Goal: Task Accomplishment & Management: Use online tool/utility

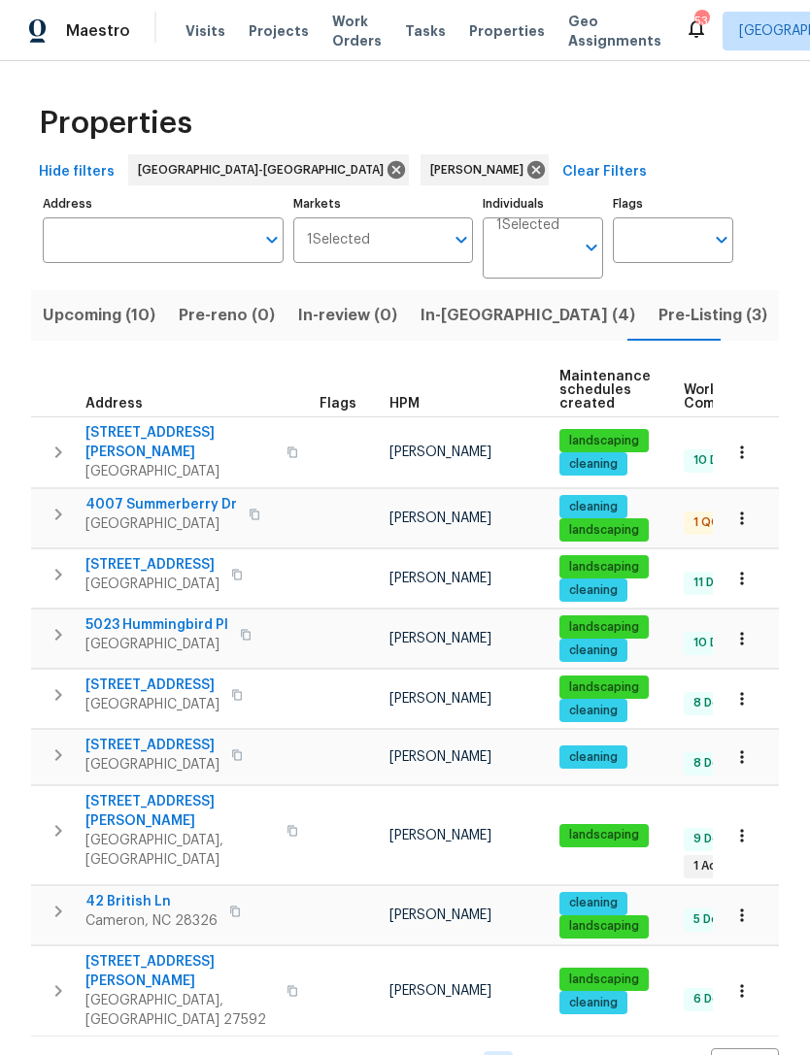
click at [658, 315] on span "Pre-Listing (3)" at bounding box center [712, 315] width 109 height 27
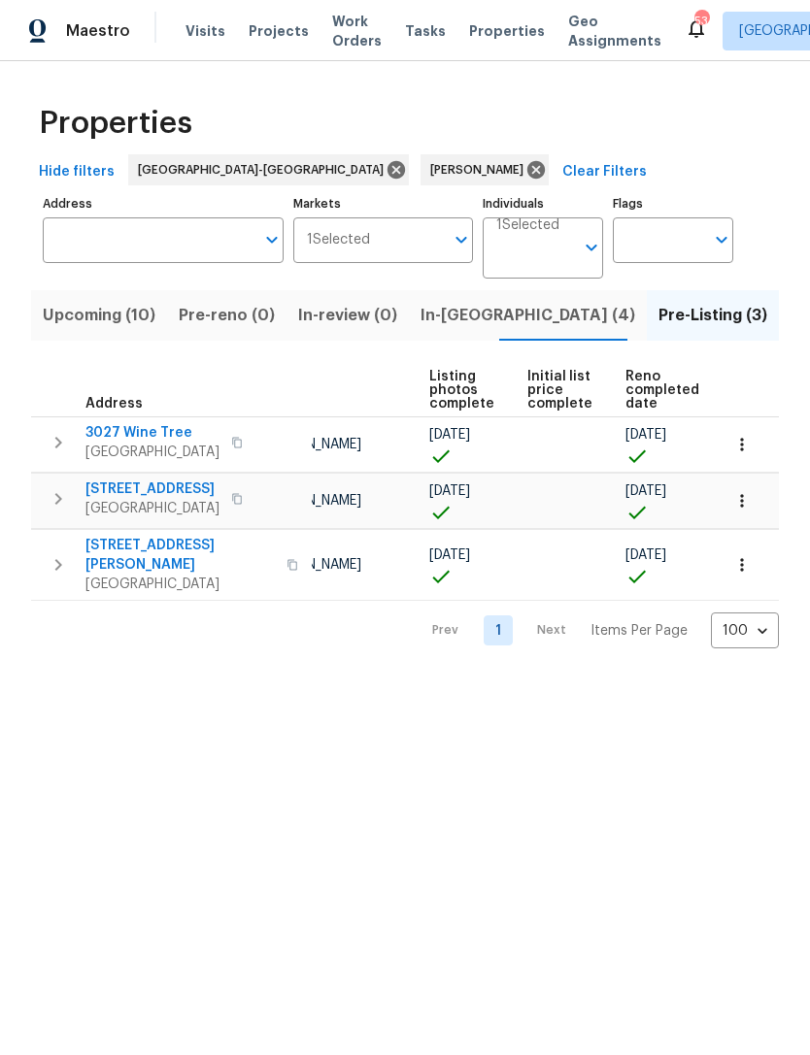
scroll to position [0, 129]
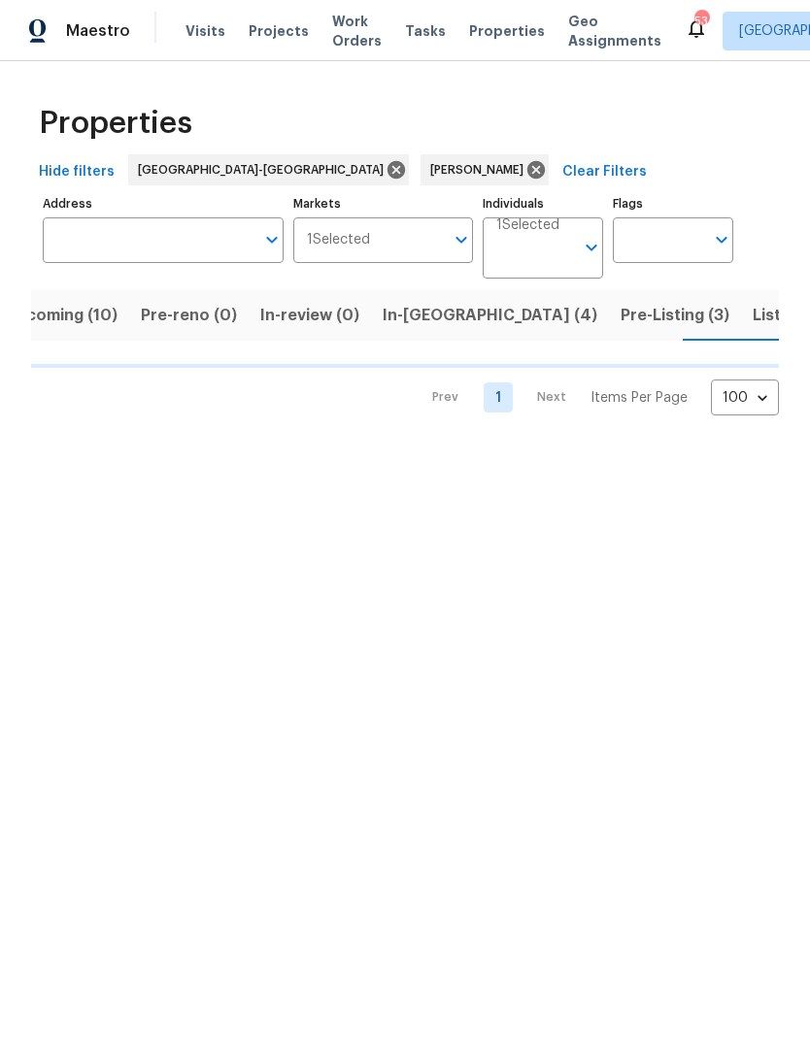
scroll to position [0, 38]
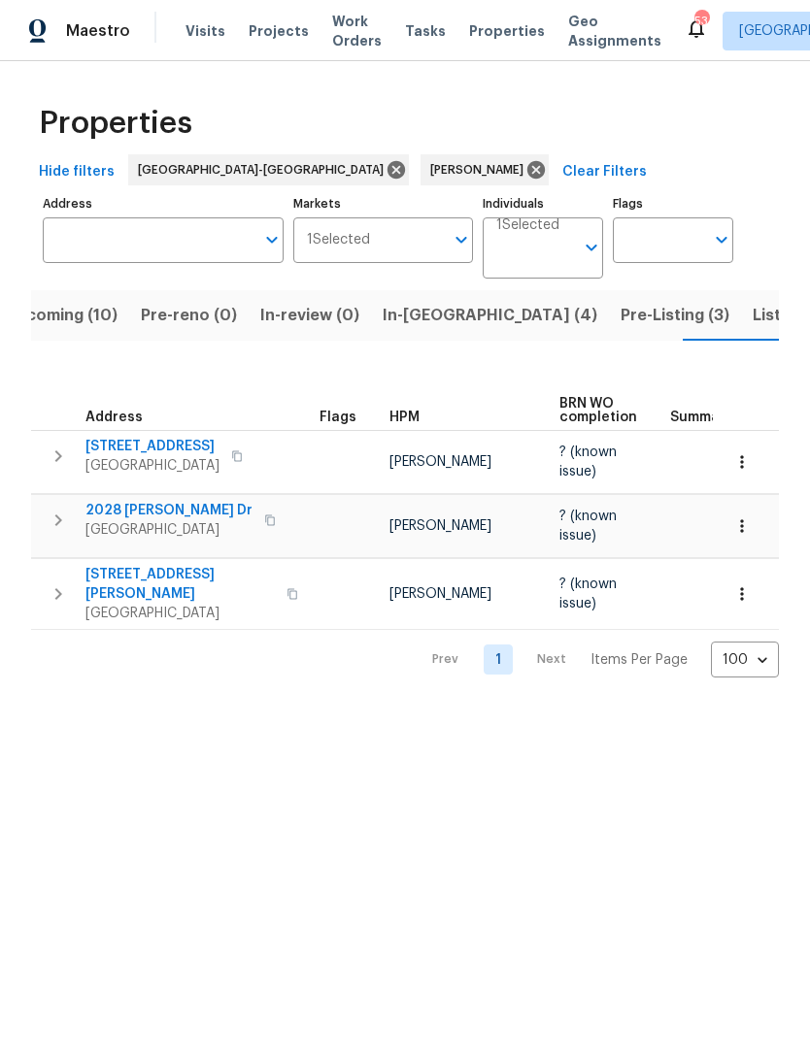
click at [752, 316] on span "Listed (9)" at bounding box center [789, 315] width 74 height 27
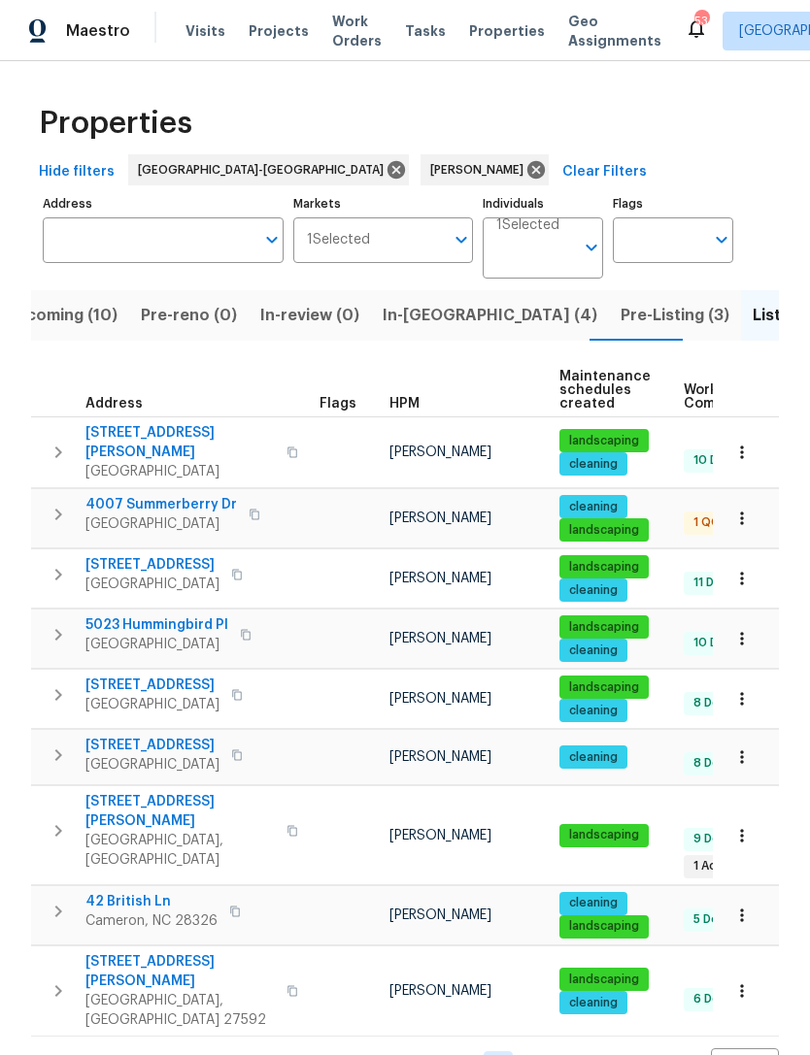
click at [620, 320] on span "Pre-Listing (3)" at bounding box center [674, 315] width 109 height 27
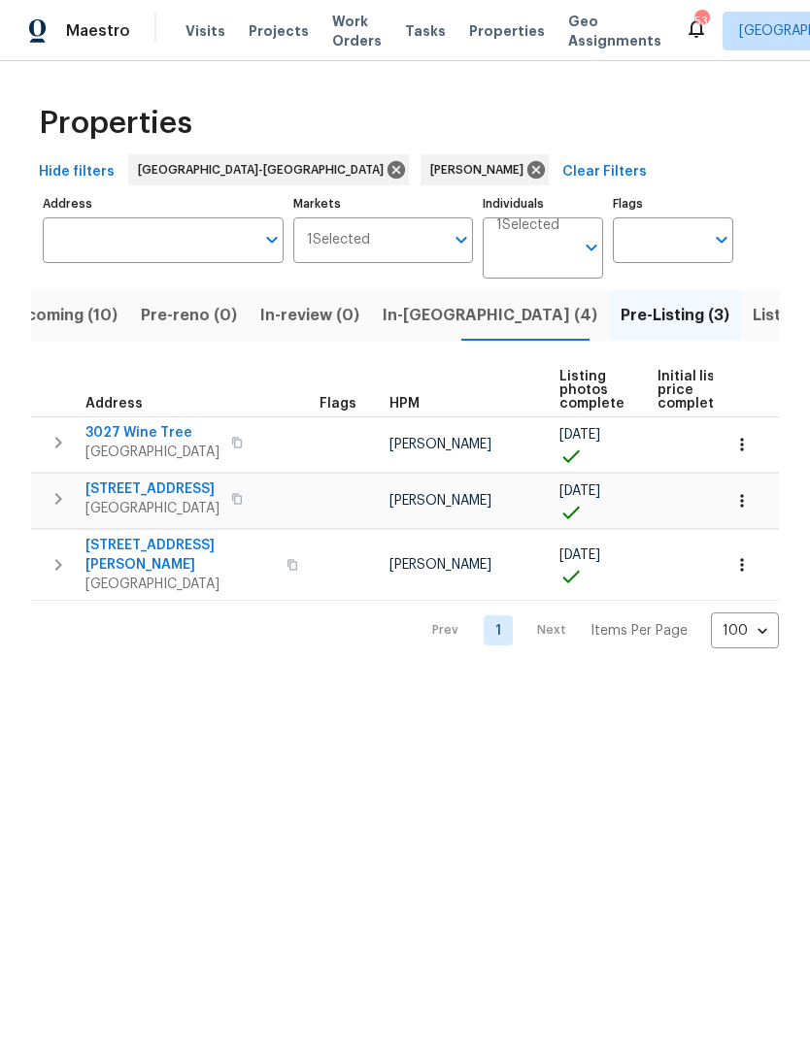
click at [86, 326] on span "Upcoming (10)" at bounding box center [61, 315] width 113 height 27
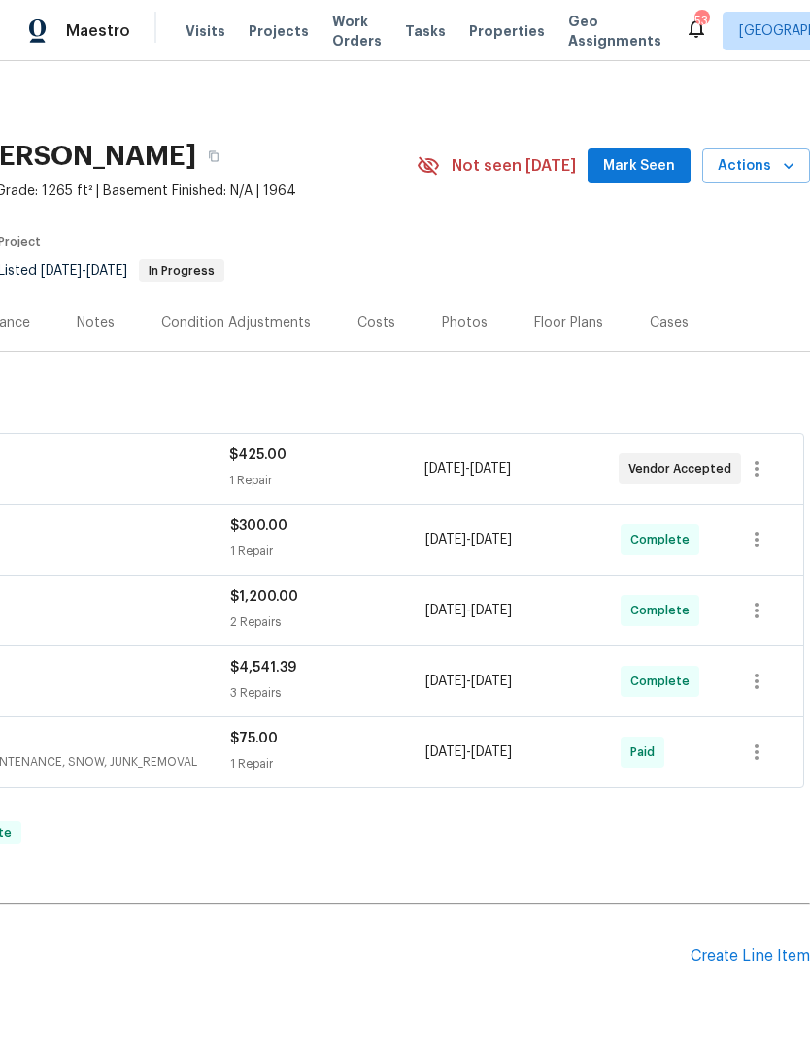
scroll to position [0, 287]
click at [637, 152] on button "Mark Seen" at bounding box center [638, 167] width 103 height 36
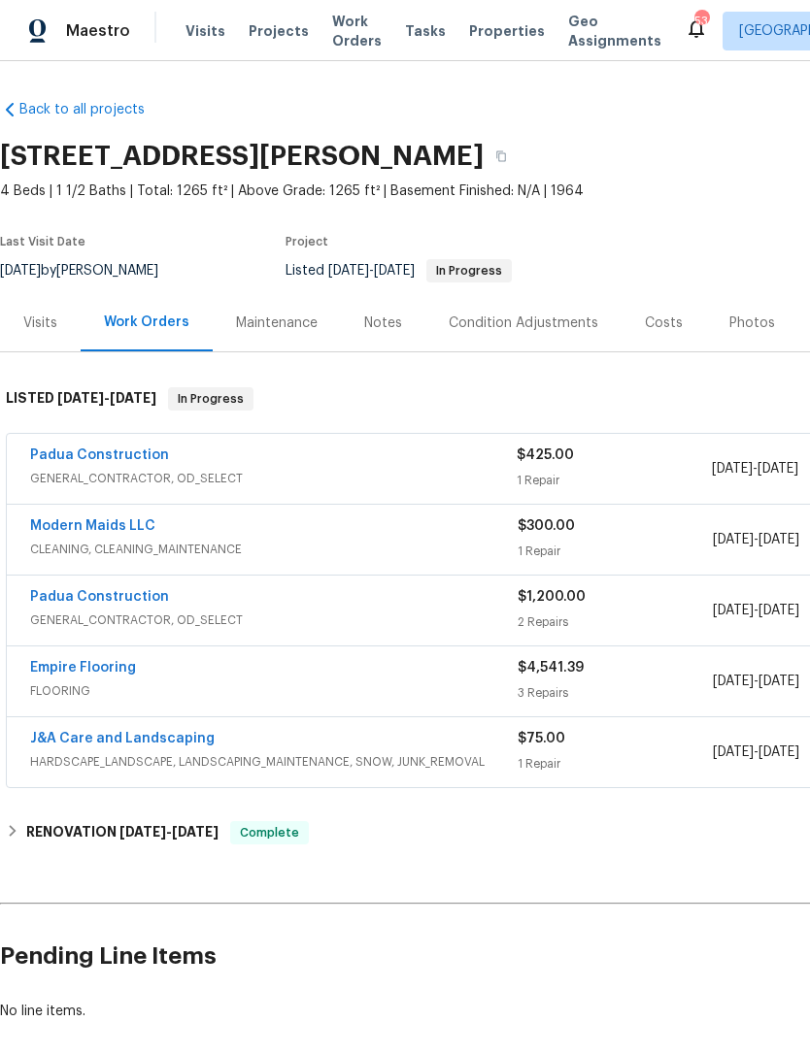
scroll to position [0, 0]
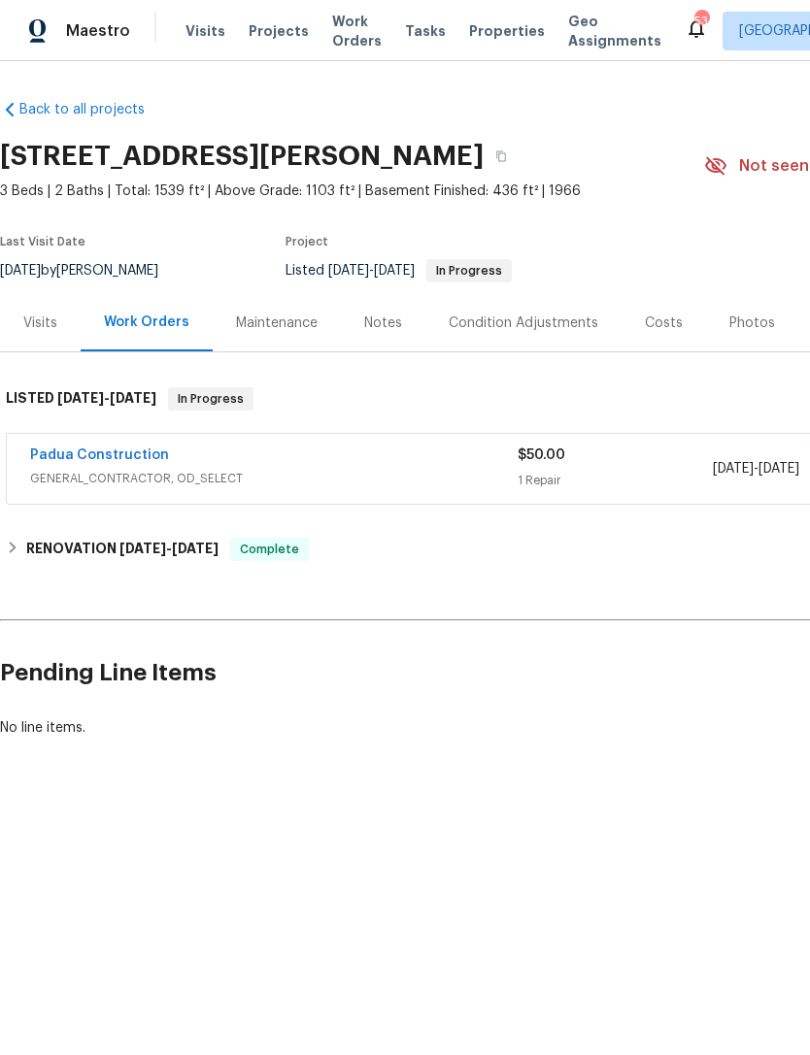
click at [113, 455] on link "Padua Construction" at bounding box center [99, 456] width 139 height 14
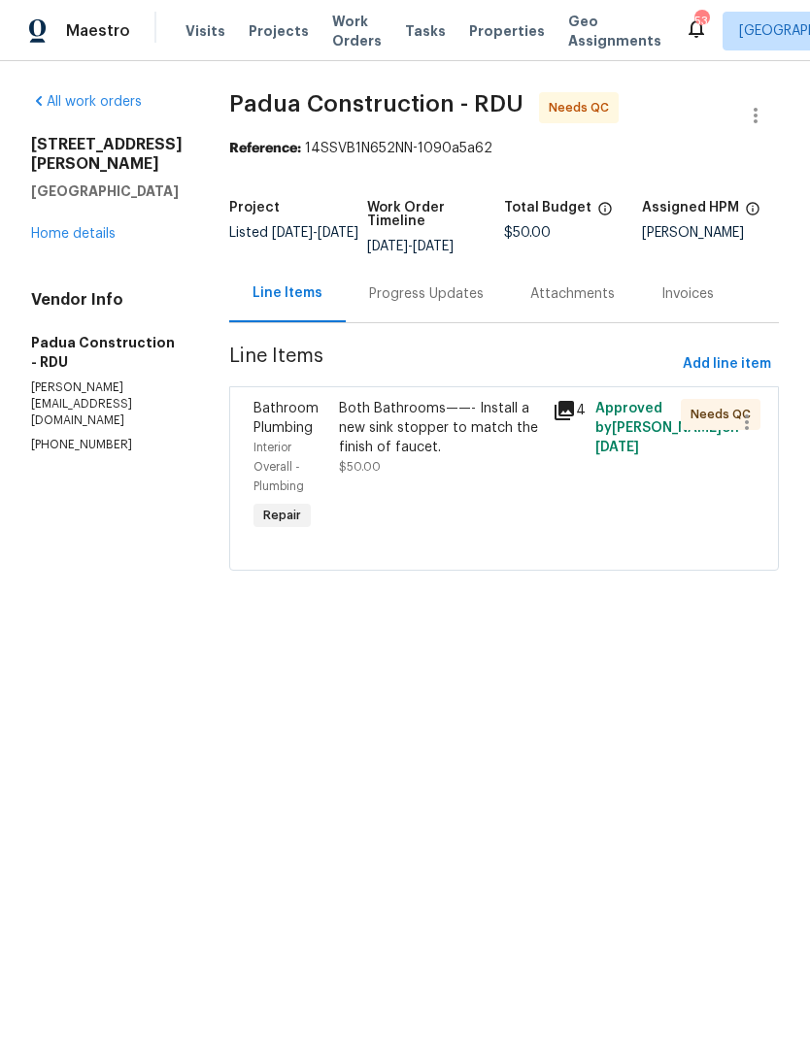
click at [434, 448] on div "Both Bathrooms——- Install a new sink stopper to match the finish of faucet." at bounding box center [440, 428] width 202 height 58
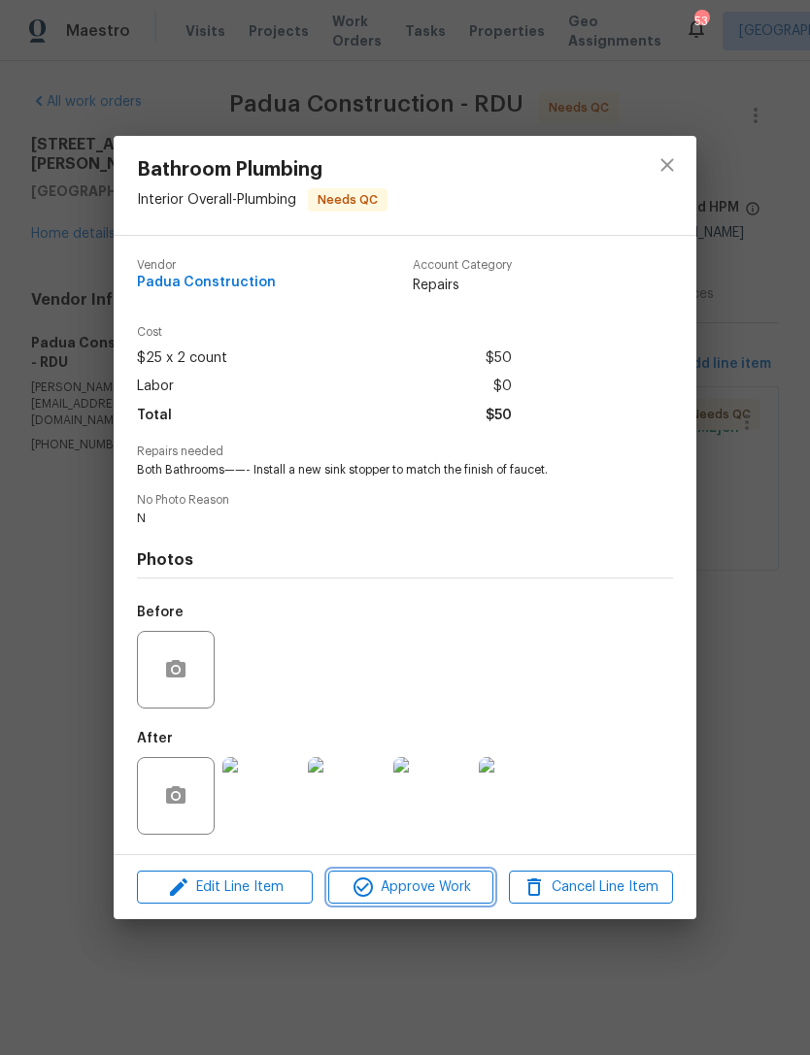
click at [414, 895] on span "Approve Work" at bounding box center [410, 888] width 152 height 24
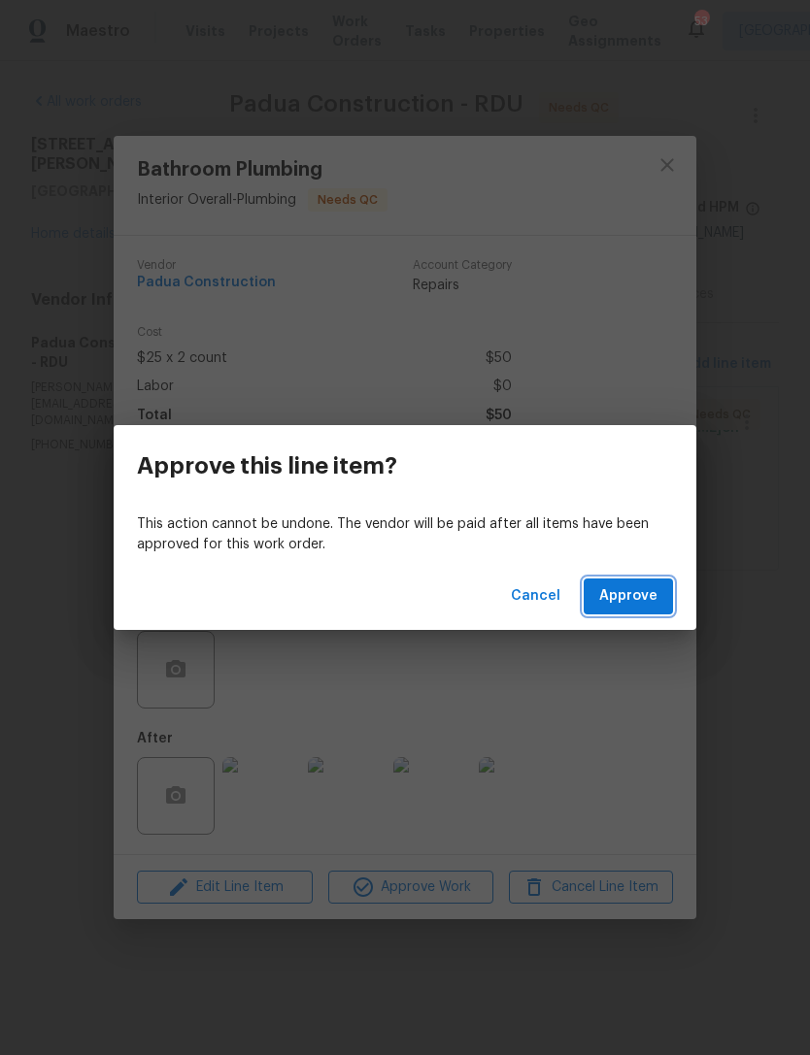
click at [618, 587] on span "Approve" at bounding box center [628, 596] width 58 height 24
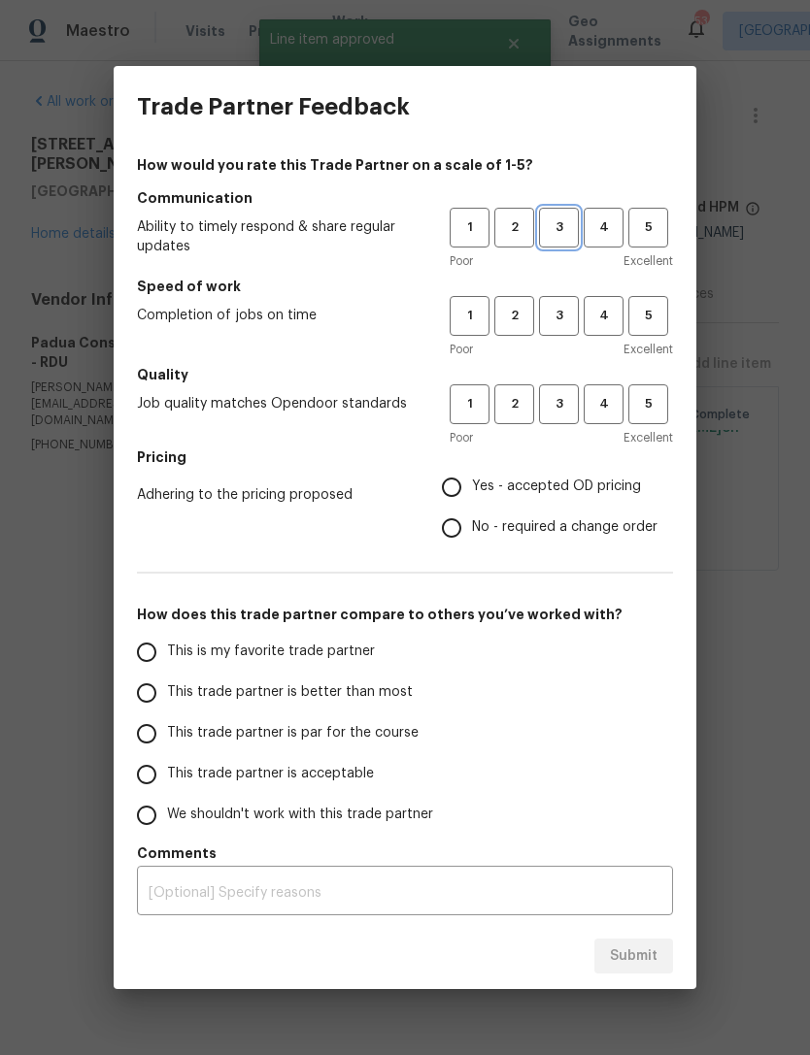
click at [560, 228] on span "3" at bounding box center [559, 227] width 36 height 22
click at [563, 314] on span "3" at bounding box center [559, 316] width 36 height 22
click at [552, 400] on span "3" at bounding box center [559, 404] width 36 height 22
click at [469, 480] on input "Yes - accepted OD pricing" at bounding box center [451, 487] width 41 height 41
radio input "true"
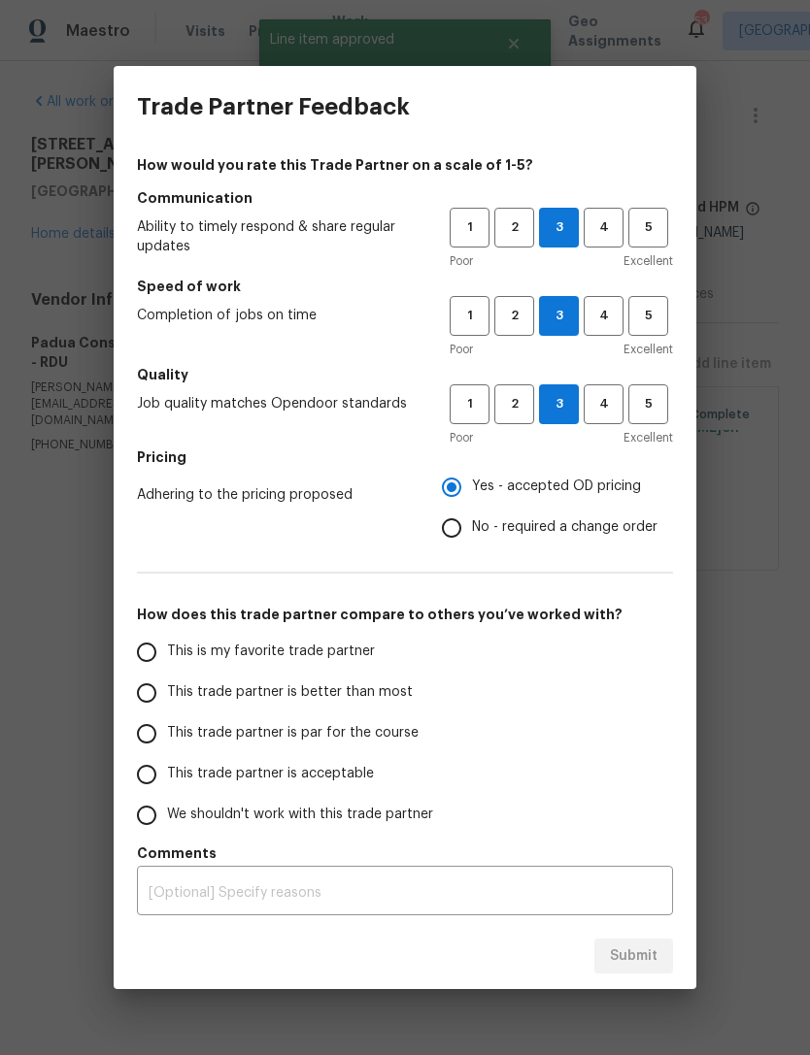
click at [269, 766] on span "This trade partner is acceptable" at bounding box center [270, 774] width 207 height 20
click at [167, 766] on input "This trade partner is acceptable" at bounding box center [146, 774] width 41 height 41
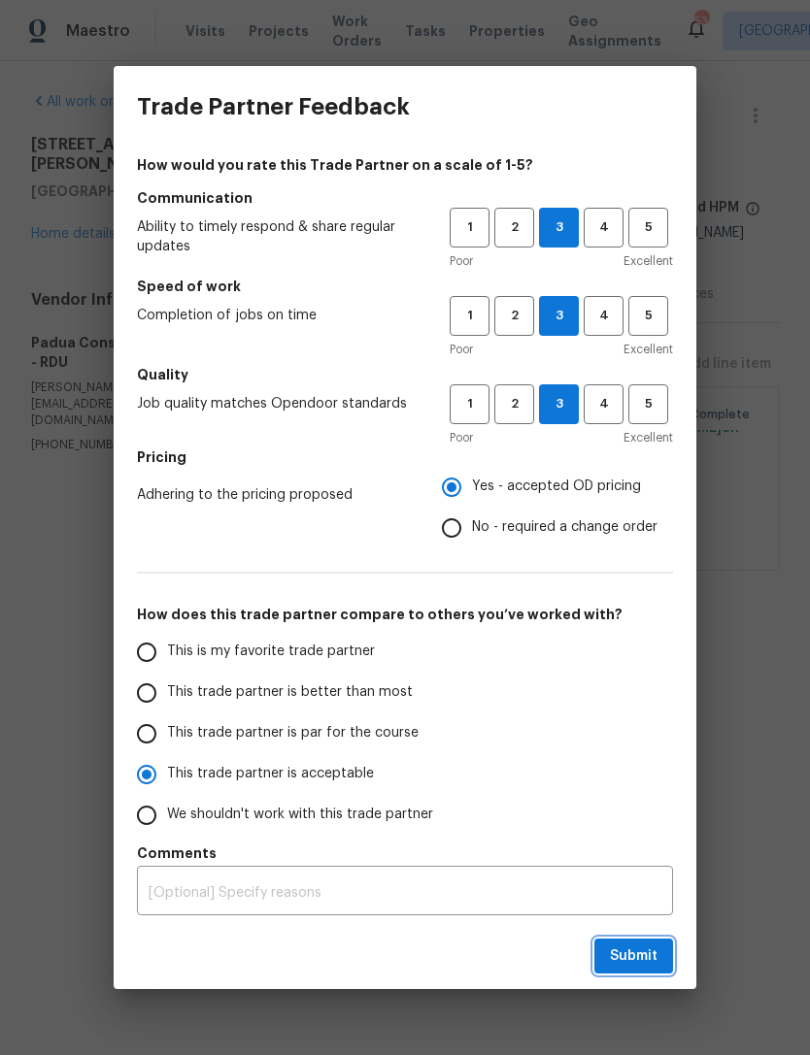
click at [632, 942] on button "Submit" at bounding box center [633, 957] width 79 height 36
radio input "true"
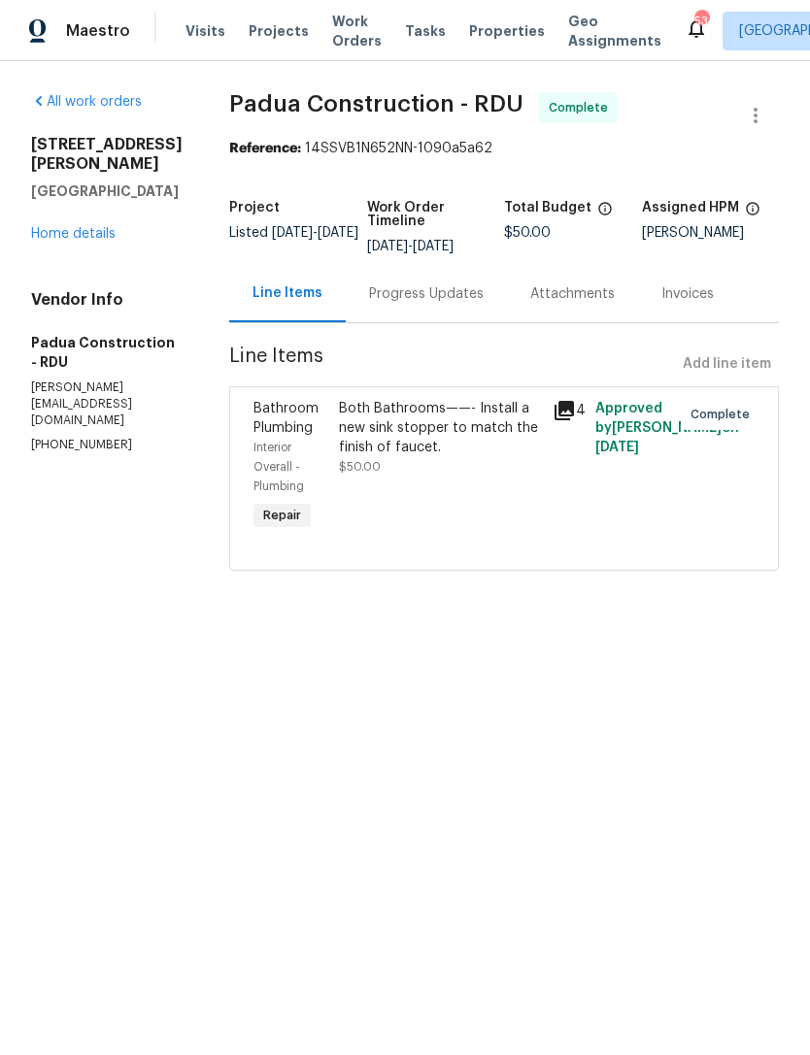
radio input "false"
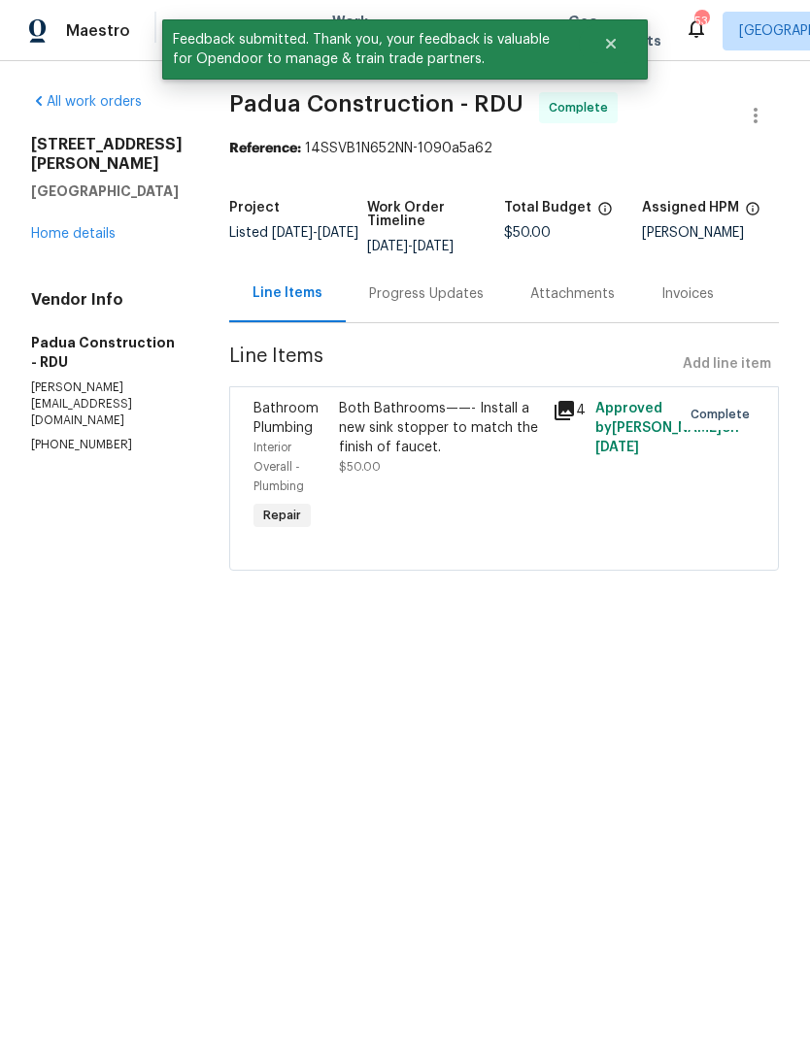
click at [76, 227] on link "Home details" at bounding box center [73, 234] width 84 height 14
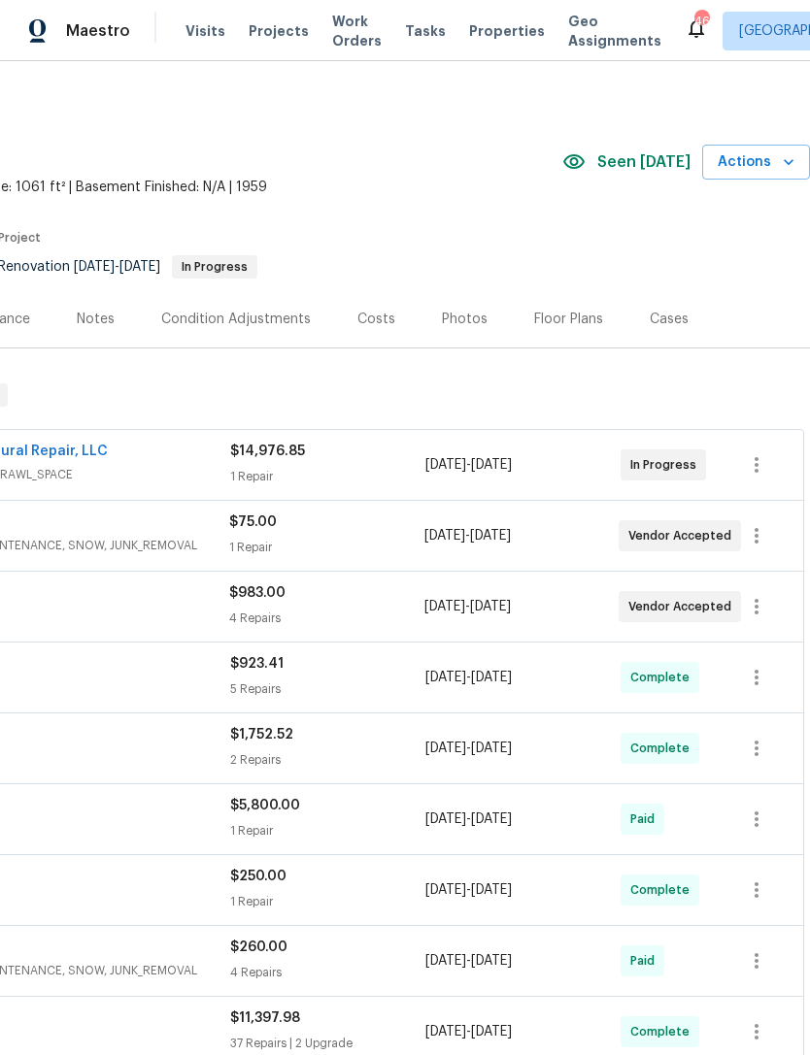
scroll to position [4, 287]
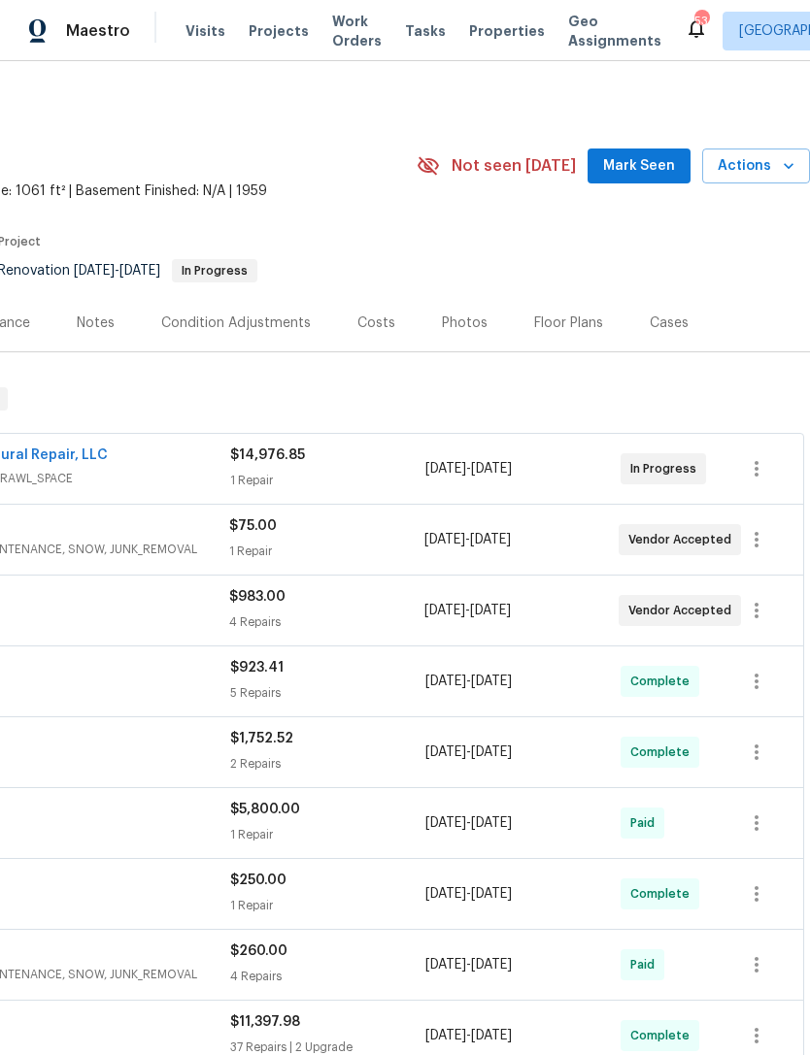
scroll to position [0, 287]
click at [651, 155] on span "Mark Seen" at bounding box center [639, 166] width 72 height 24
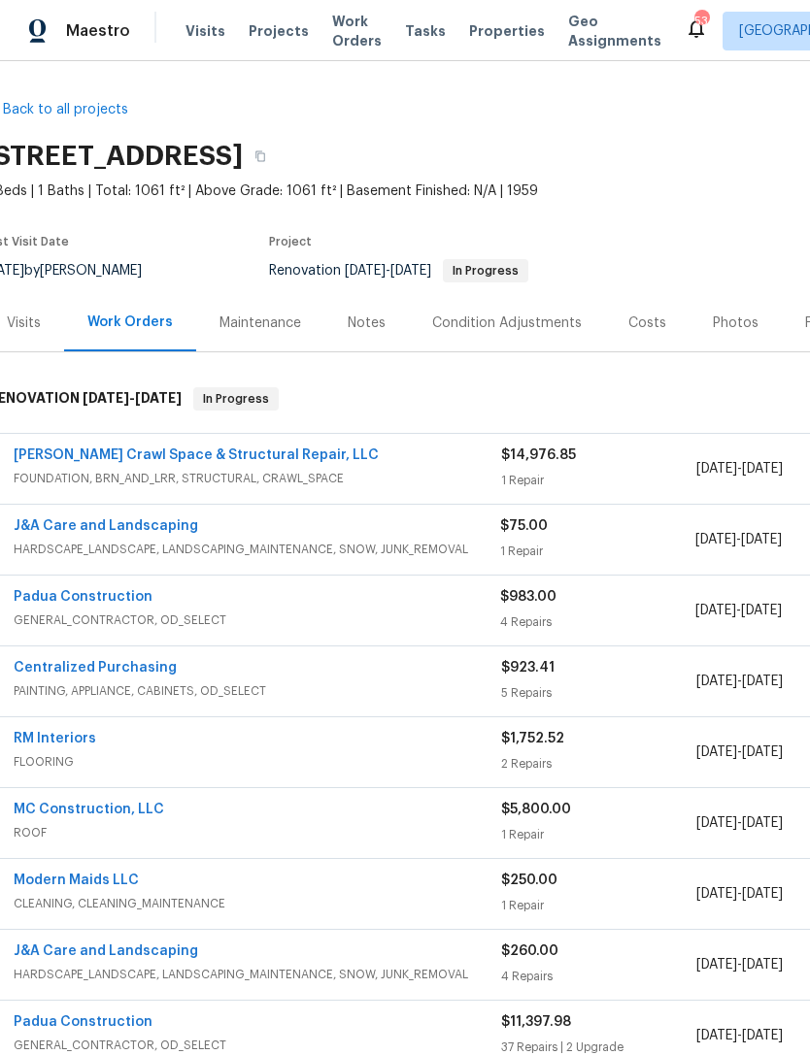
scroll to position [0, 17]
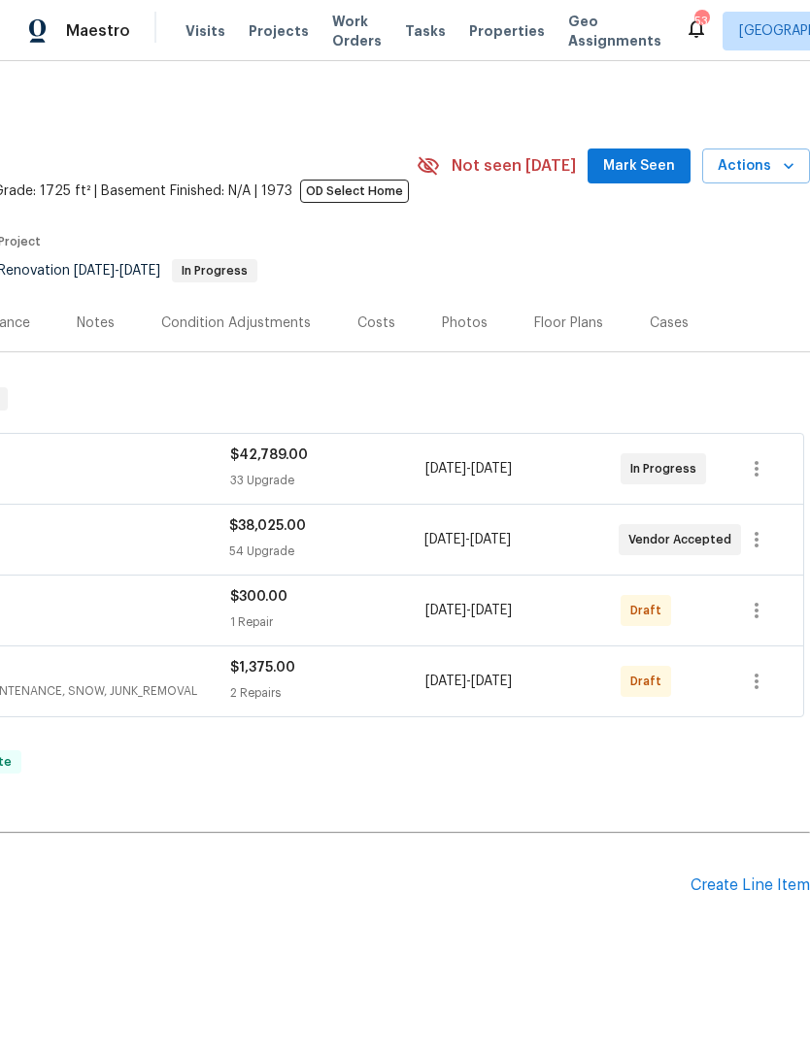
scroll to position [0, 287]
click at [646, 165] on span "Mark Seen" at bounding box center [639, 166] width 72 height 24
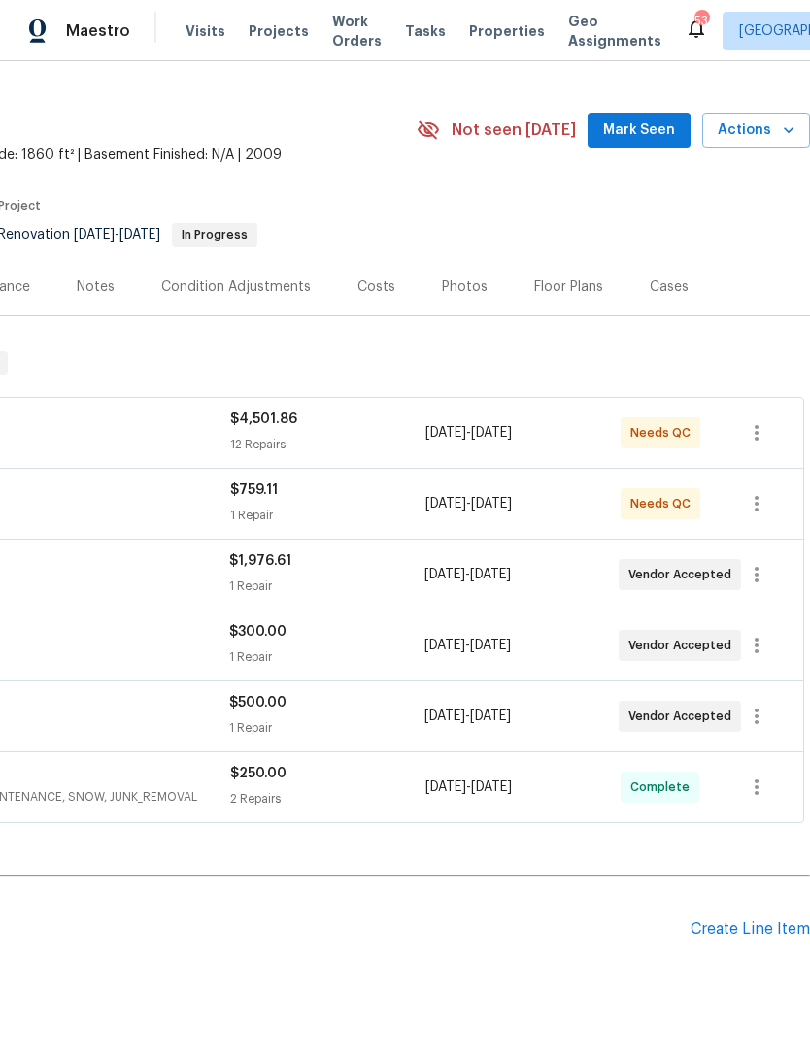
scroll to position [37, 287]
click at [645, 129] on span "Mark Seen" at bounding box center [639, 129] width 72 height 24
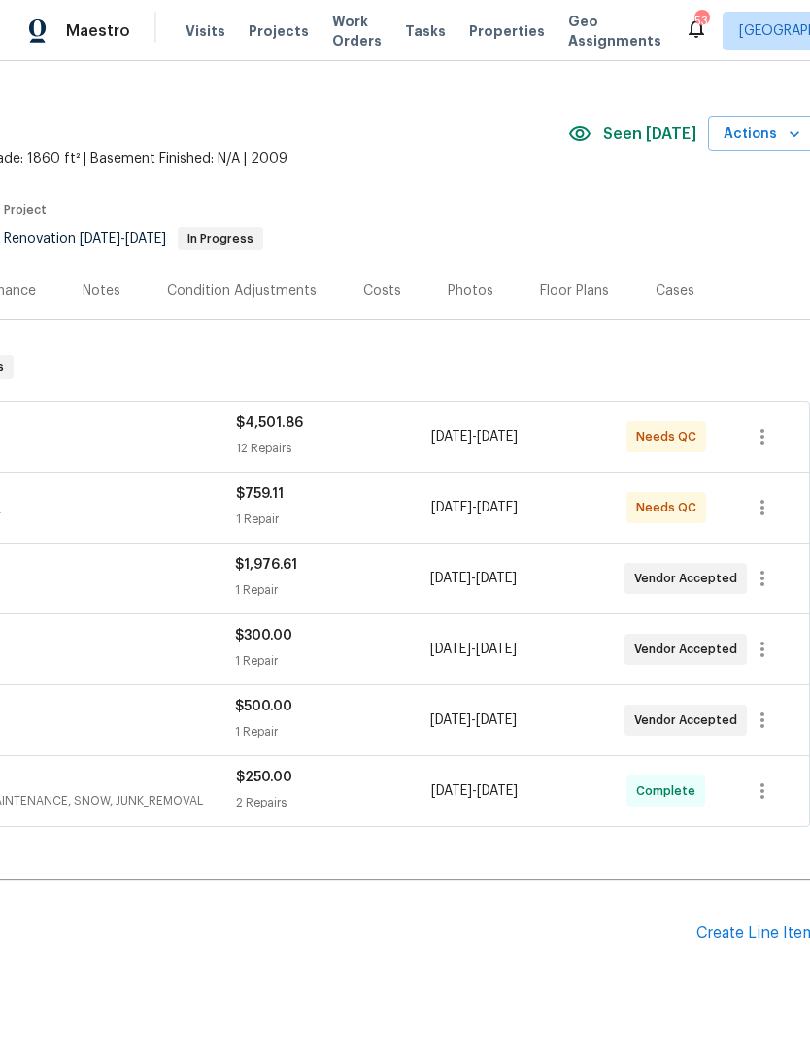
scroll to position [32, 281]
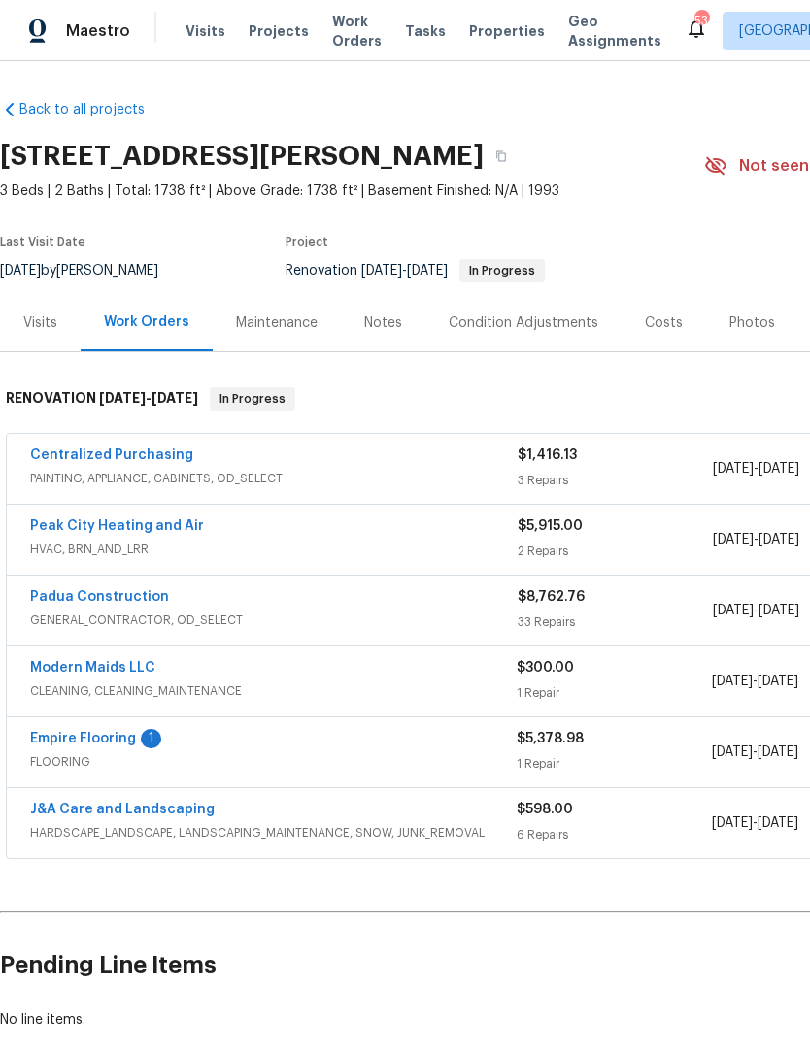
click at [95, 743] on link "Empire Flooring" at bounding box center [83, 739] width 106 height 14
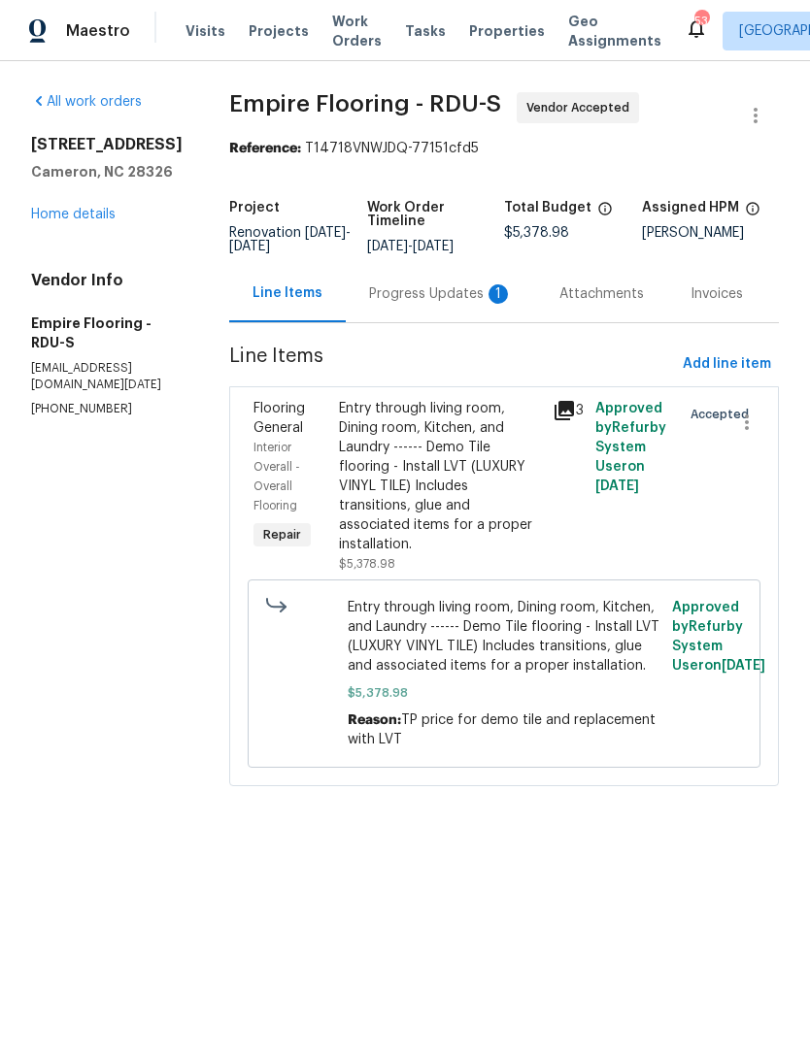
click at [434, 304] on div "Progress Updates 1" at bounding box center [441, 293] width 144 height 19
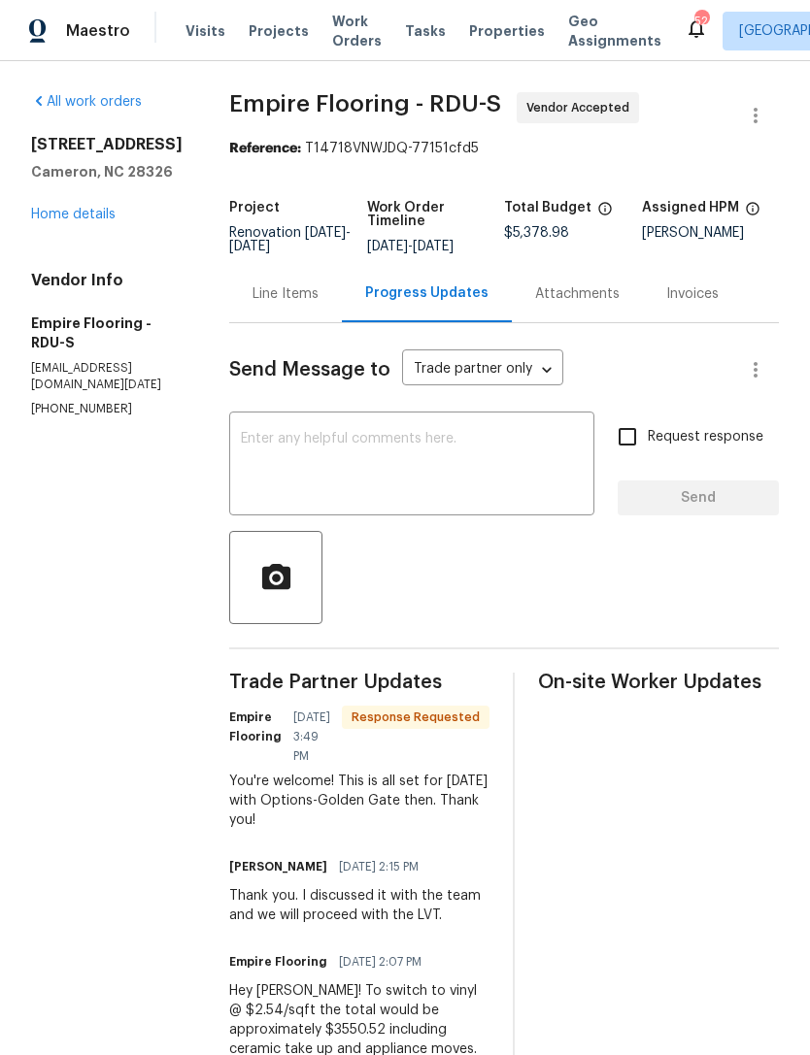
click at [94, 218] on link "Home details" at bounding box center [73, 215] width 84 height 14
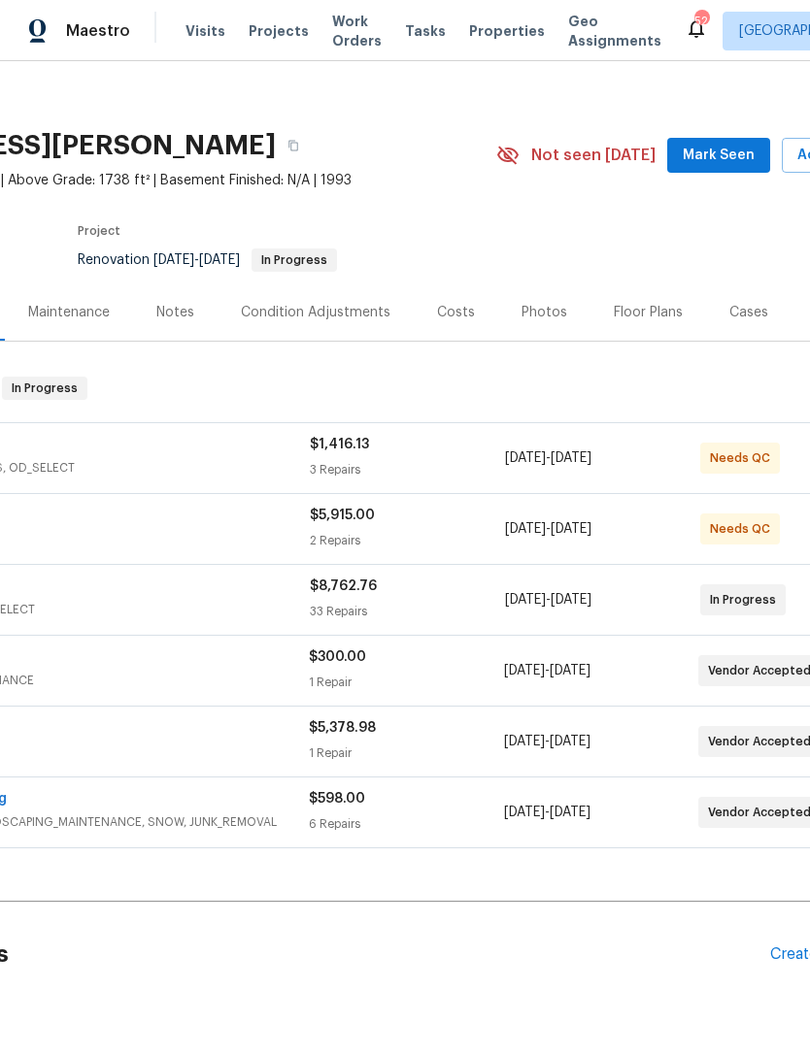
scroll to position [12, 208]
click at [711, 164] on span "Mark Seen" at bounding box center [718, 155] width 72 height 24
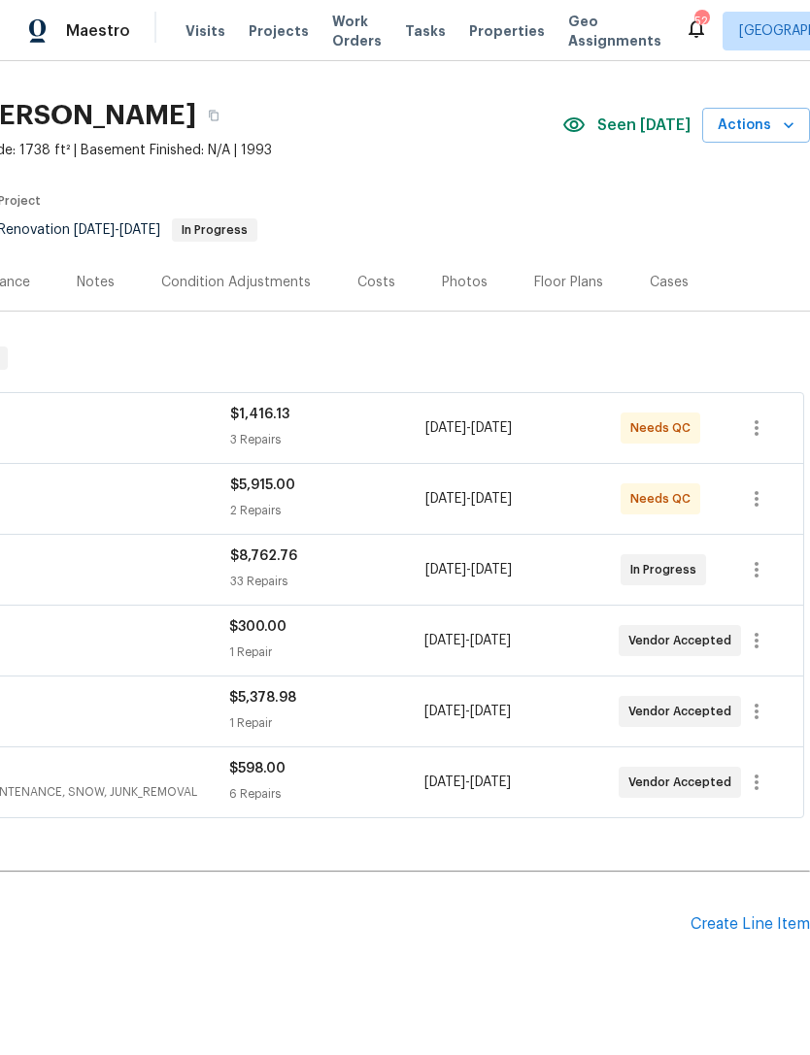
scroll to position [42, 287]
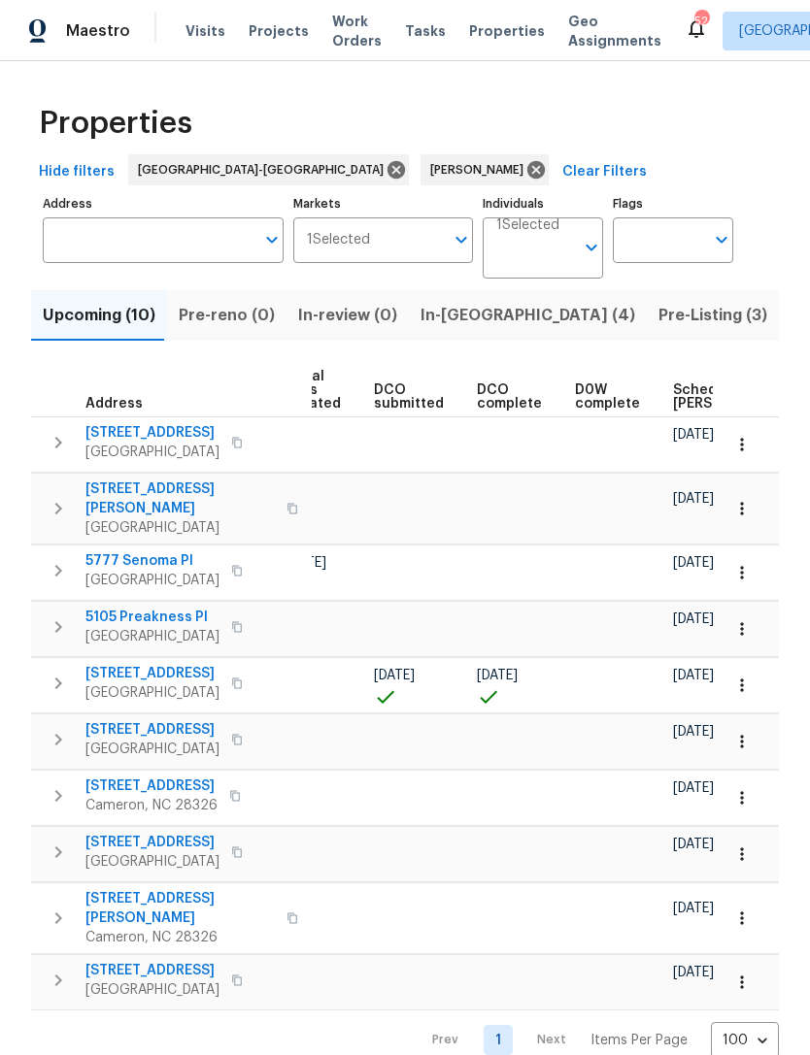
scroll to position [0, 275]
click at [700, 385] on span "Scheduled [PERSON_NAME]" at bounding box center [727, 396] width 110 height 27
